Goal: Task Accomplishment & Management: Use online tool/utility

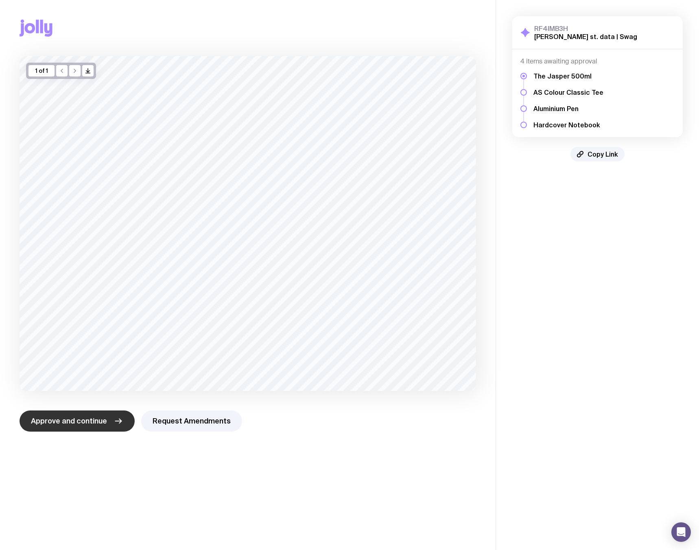
click at [102, 425] on span "Approve and continue" at bounding box center [69, 421] width 76 height 10
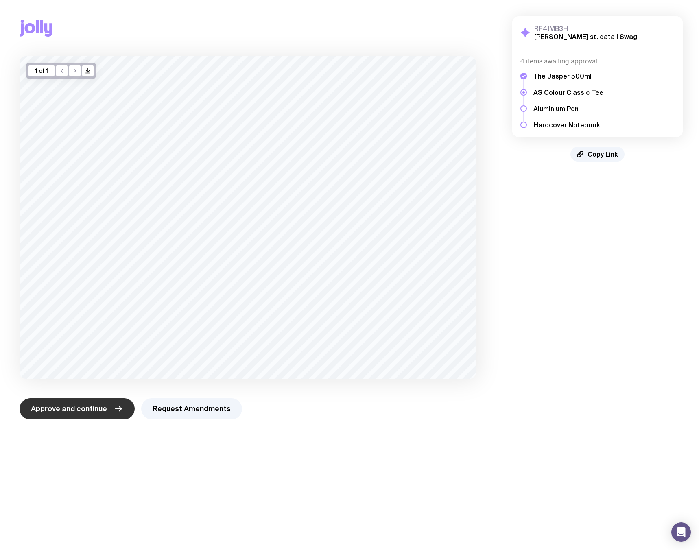
click at [80, 412] on span "Approve and continue" at bounding box center [69, 409] width 76 height 10
click at [99, 405] on span "Approve and continue" at bounding box center [69, 409] width 76 height 10
click at [85, 411] on span "Approve and continue" at bounding box center [69, 409] width 76 height 10
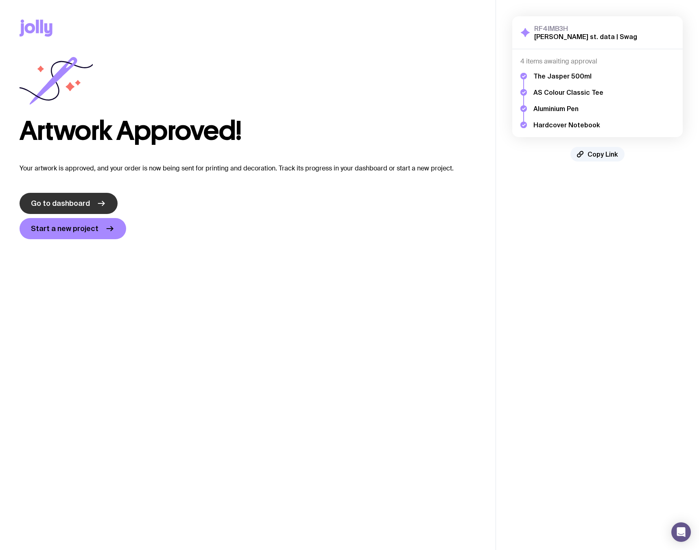
click at [90, 202] on link "Go to dashboard" at bounding box center [69, 203] width 98 height 21
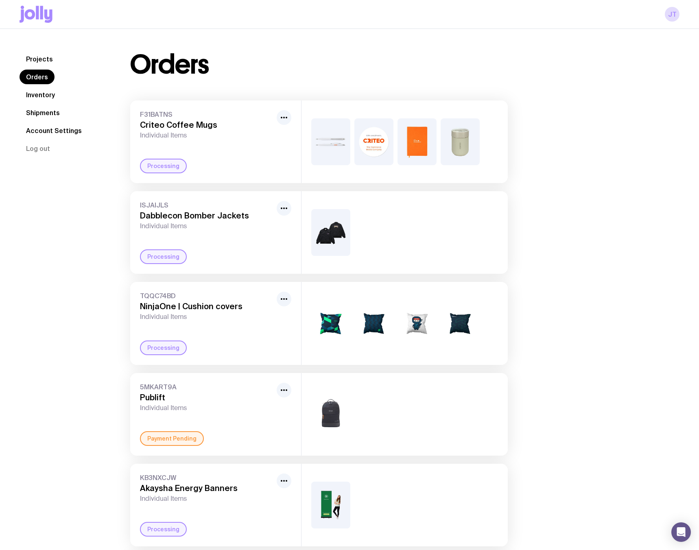
click at [43, 59] on link "Projects" at bounding box center [40, 59] width 40 height 15
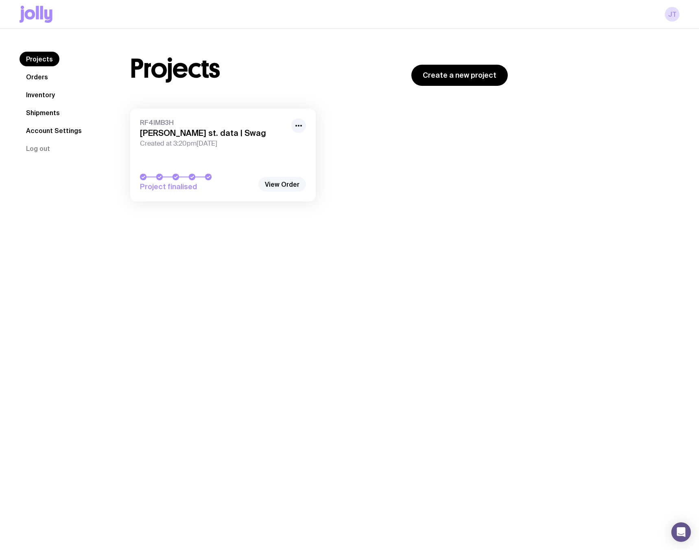
click at [287, 186] on link "View Order" at bounding box center [282, 184] width 48 height 15
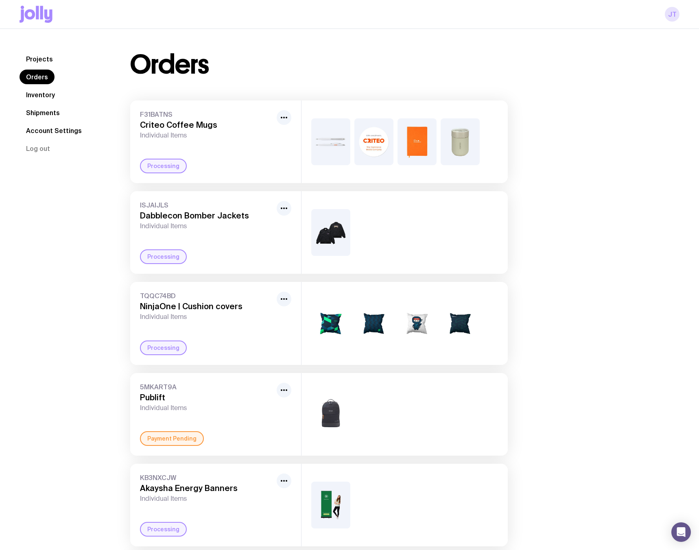
click at [674, 11] on link "JT" at bounding box center [672, 14] width 15 height 15
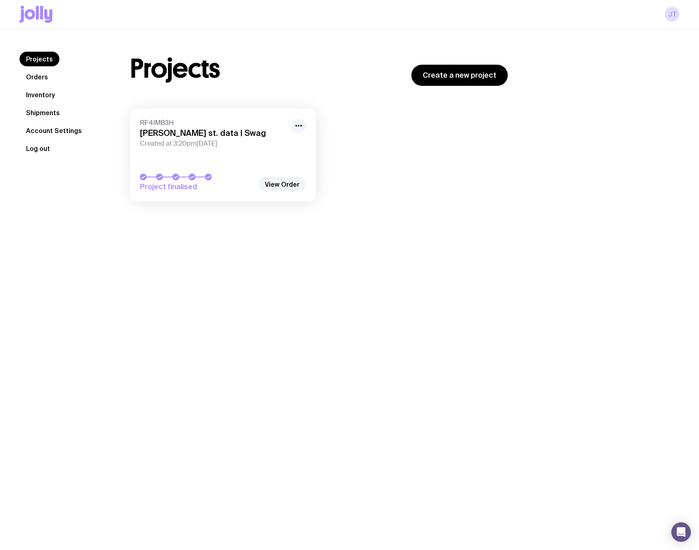
click at [43, 150] on button "Log out" at bounding box center [38, 148] width 37 height 15
